Goal: Find specific page/section: Find specific page/section

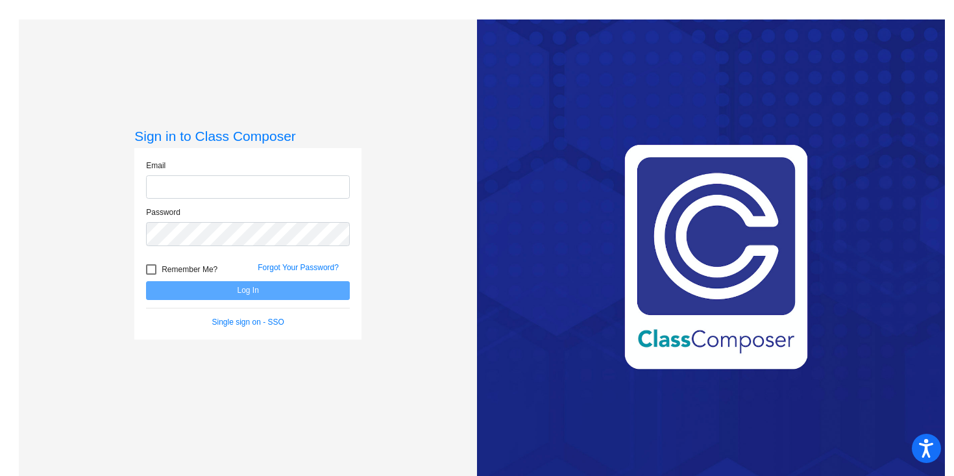
type input "[EMAIL_ADDRESS][DOMAIN_NAME]"
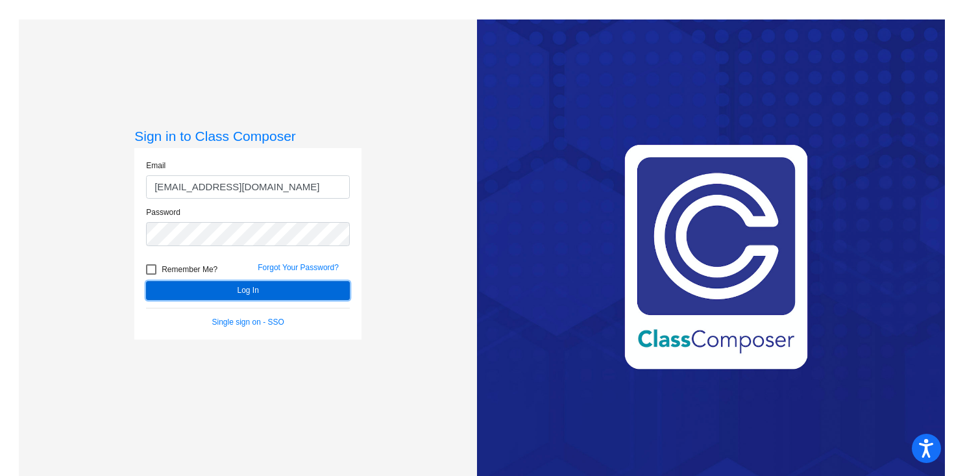
click at [235, 289] on button "Log In" at bounding box center [248, 290] width 204 height 19
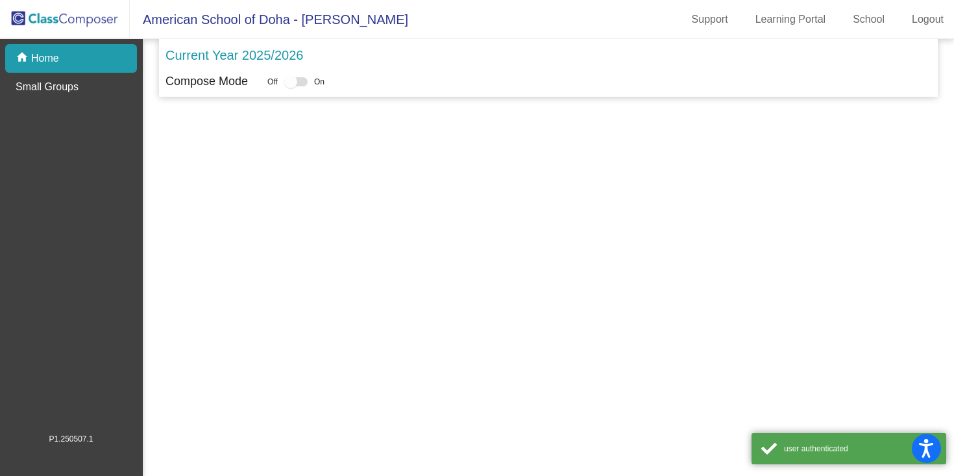
click at [235, 289] on mat-sidenav-content "Current Year 2025/2026 Compose Mode Off On" at bounding box center [548, 257] width 811 height 437
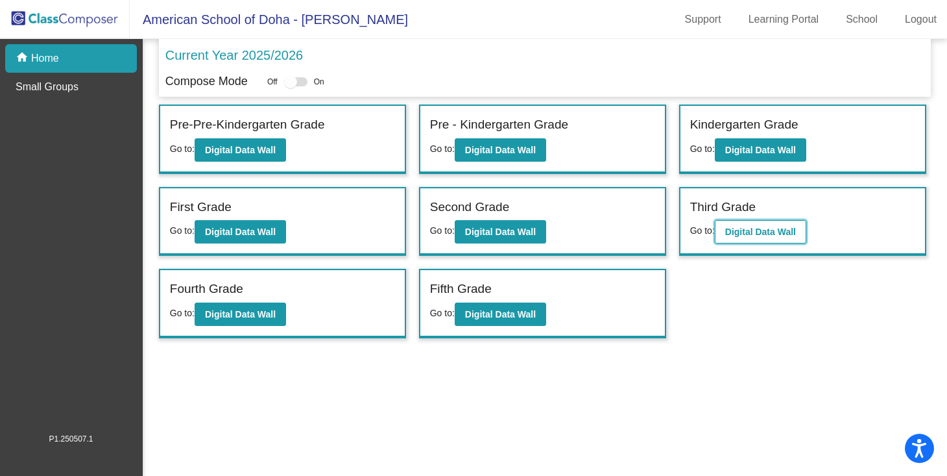
click at [770, 228] on b "Digital Data Wall" at bounding box center [761, 231] width 71 height 10
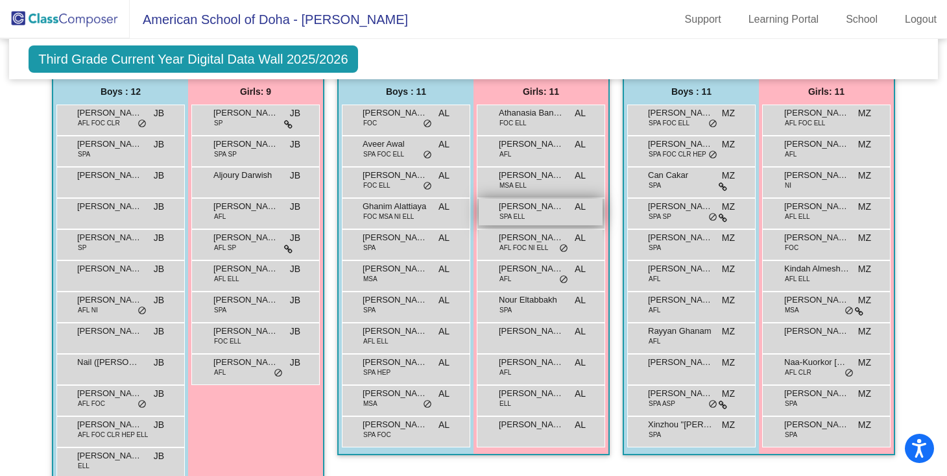
scroll to position [336, 0]
